Goal: Consume media (video, audio)

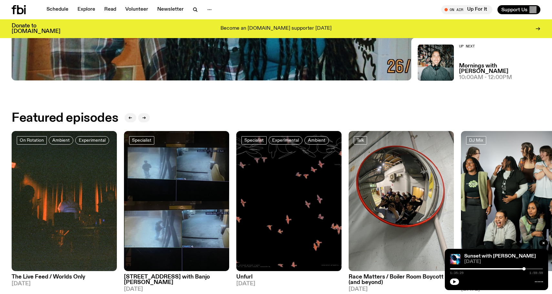
scroll to position [273, 0]
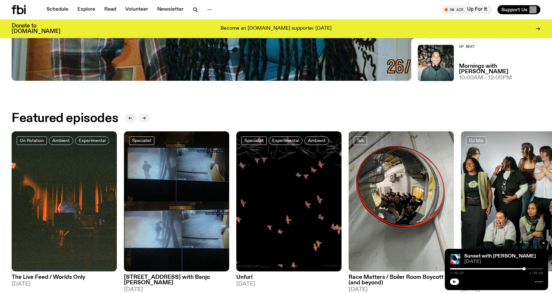
click at [458, 281] on button "button" at bounding box center [454, 282] width 9 height 6
click at [480, 269] on div at bounding box center [477, 268] width 93 height 1
click at [61, 5] on link "Schedule" at bounding box center [58, 9] width 30 height 9
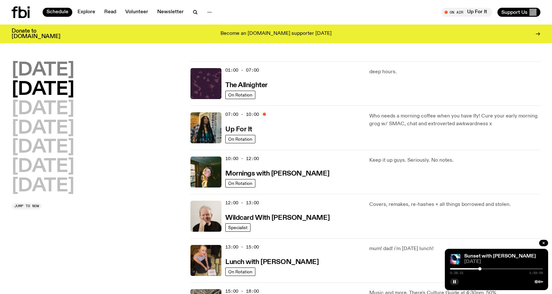
click at [67, 77] on h2 "[DATE]" at bounding box center [43, 70] width 63 height 18
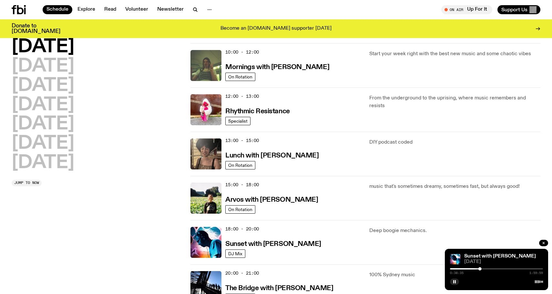
scroll to position [100, 0]
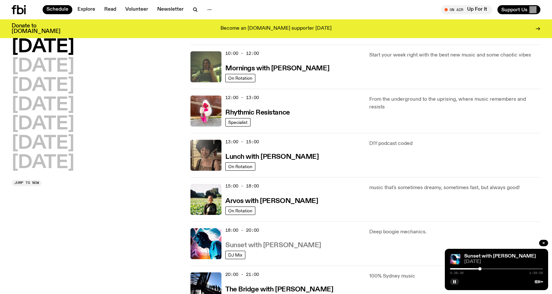
click at [257, 245] on h3 "Sunset with [PERSON_NAME]" at bounding box center [273, 245] width 96 height 7
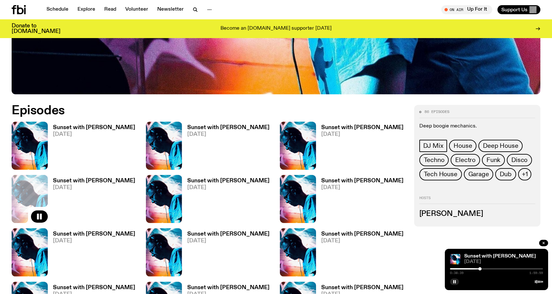
scroll to position [297, 0]
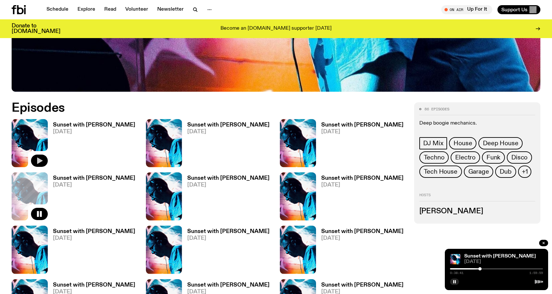
click at [41, 159] on icon "button" at bounding box center [40, 161] width 8 height 8
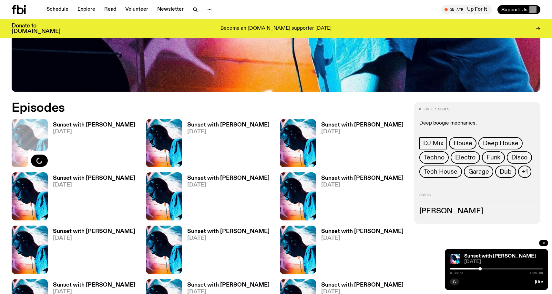
click at [482, 267] on div "0:38:51 1:59:59" at bounding box center [496, 271] width 93 height 8
click at [471, 269] on div "0:00:02 1:59:58" at bounding box center [496, 271] width 93 height 8
click at [472, 269] on div at bounding box center [496, 268] width 93 height 1
click at [475, 269] on div at bounding box center [496, 268] width 93 height 1
